Goal: Check status: Check status

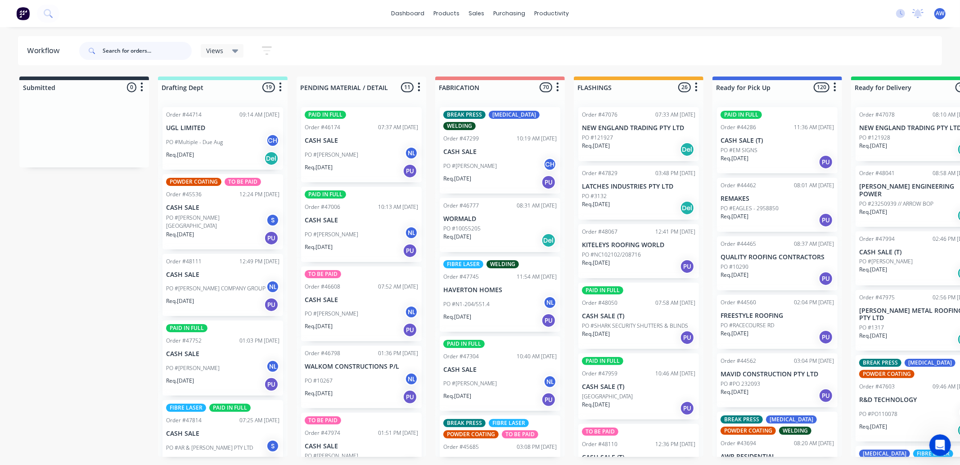
click at [150, 48] on input "text" at bounding box center [147, 51] width 89 height 18
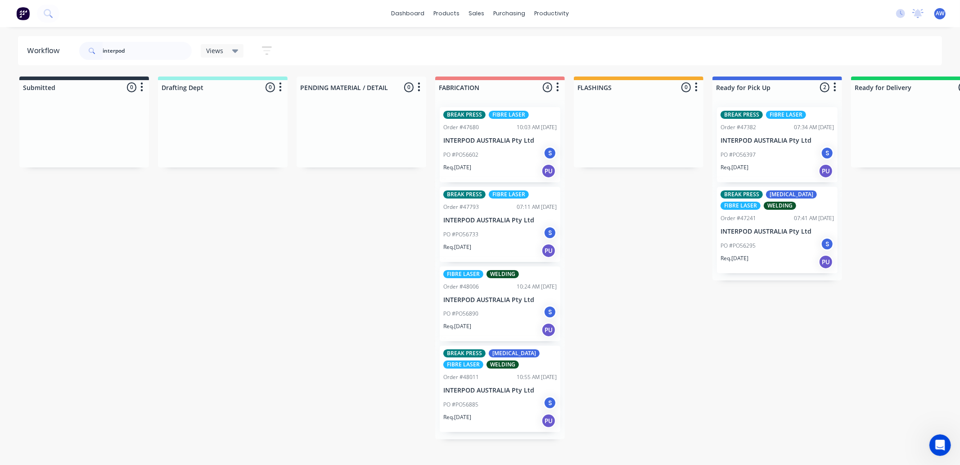
click at [481, 149] on div "PO #PO56602 S" at bounding box center [499, 154] width 113 height 17
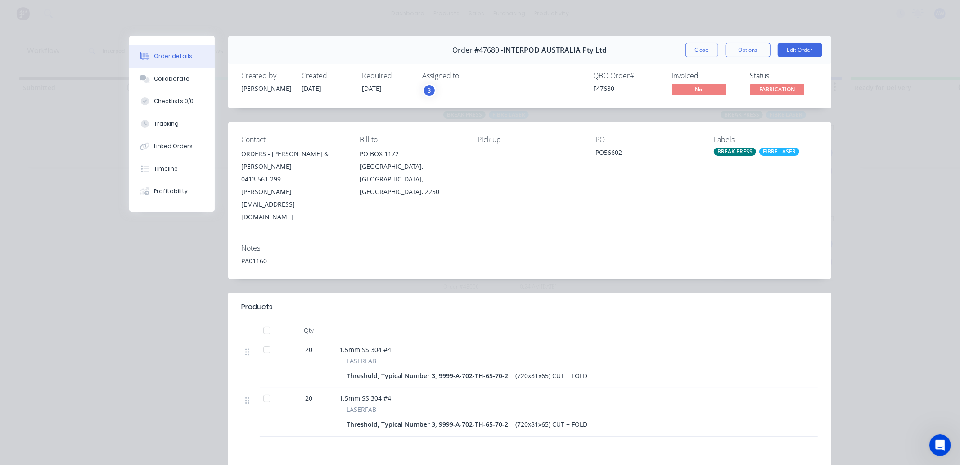
drag, startPoint x: 710, startPoint y: 54, endPoint x: 685, endPoint y: 66, distance: 27.6
click at [709, 54] on button "Close" at bounding box center [702, 50] width 33 height 14
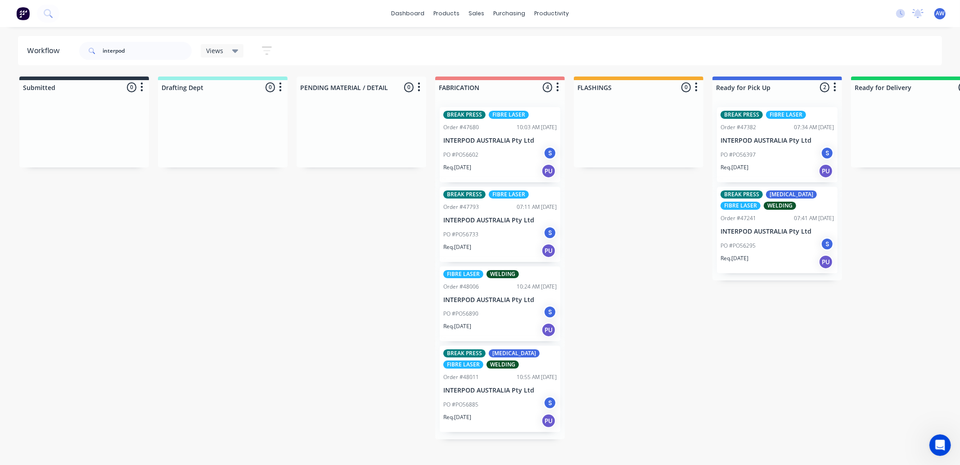
click at [465, 241] on div "PO #PO56733 S" at bounding box center [499, 234] width 113 height 17
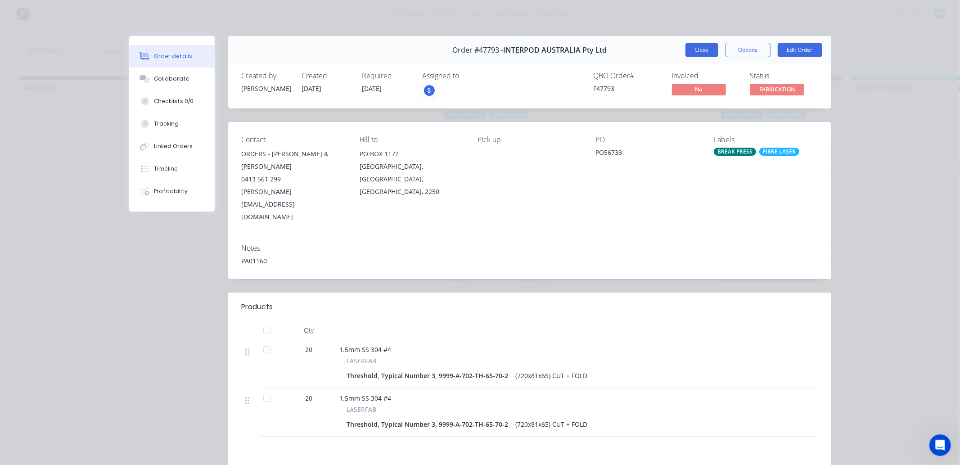
click at [686, 50] on button "Close" at bounding box center [702, 50] width 33 height 14
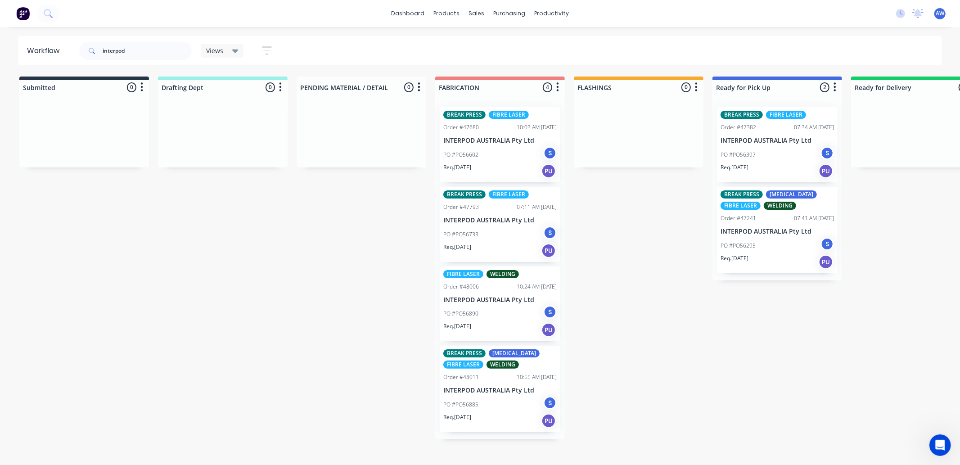
click at [501, 307] on div "PO #PO56890 S" at bounding box center [499, 313] width 113 height 17
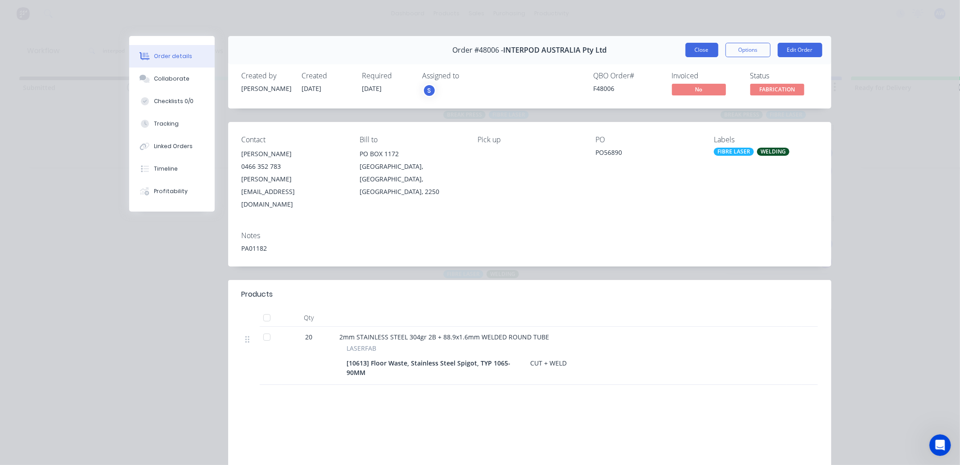
click at [695, 54] on button "Close" at bounding box center [702, 50] width 33 height 14
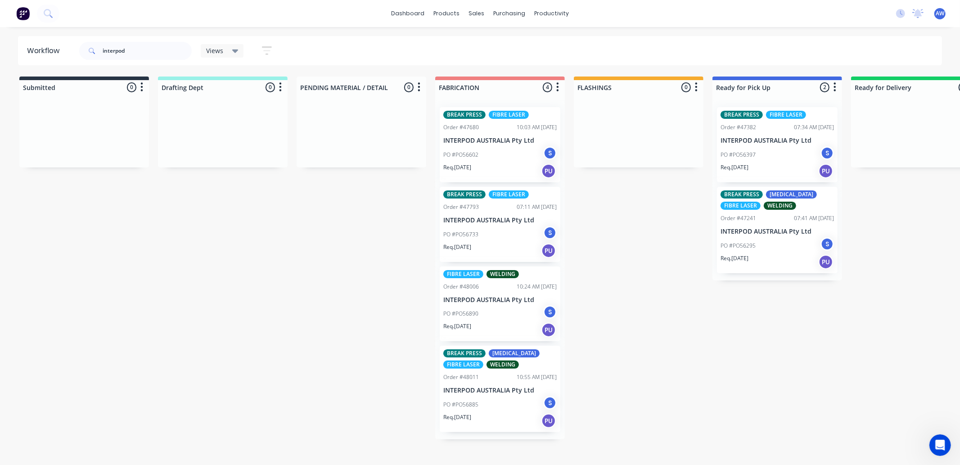
click at [484, 412] on div "PO #PO56885 S" at bounding box center [499, 404] width 113 height 17
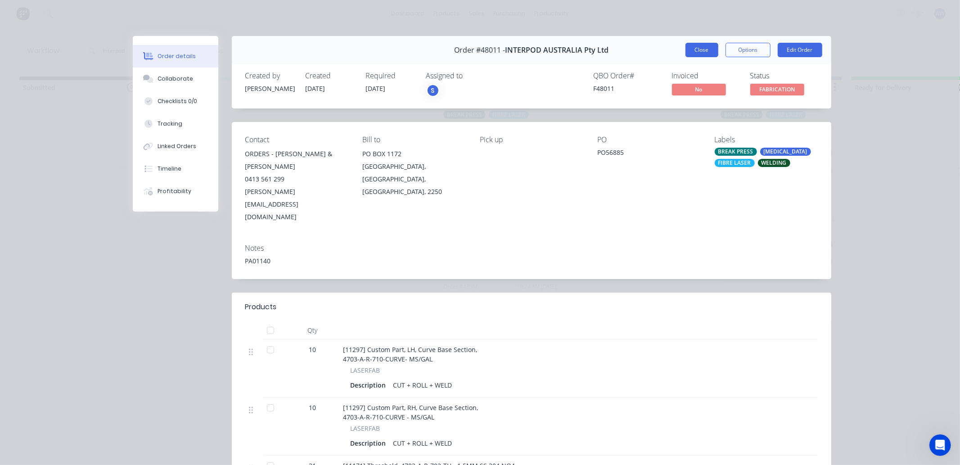
drag, startPoint x: 701, startPoint y: 57, endPoint x: 696, endPoint y: 53, distance: 6.4
click at [701, 57] on div "Order #48011 - INTERPOD AUSTRALIA Pty Ltd Close Options Edit Order" at bounding box center [532, 50] width 600 height 28
click at [687, 52] on button "Close" at bounding box center [702, 50] width 33 height 14
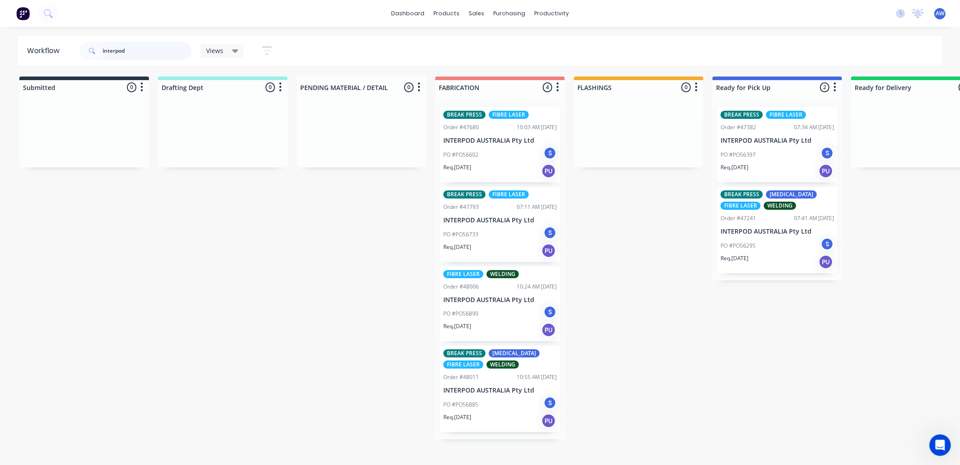
drag, startPoint x: 90, startPoint y: 50, endPoint x: 82, endPoint y: 50, distance: 7.7
click at [82, 50] on div "interpod" at bounding box center [135, 51] width 113 height 18
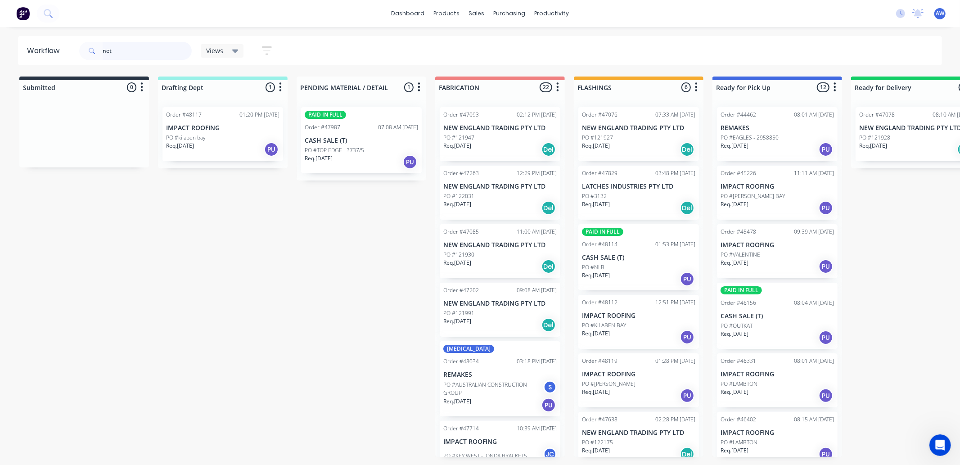
type input "net"
click at [497, 312] on div "PO #121991" at bounding box center [499, 313] width 113 height 8
